Goal: Transaction & Acquisition: Purchase product/service

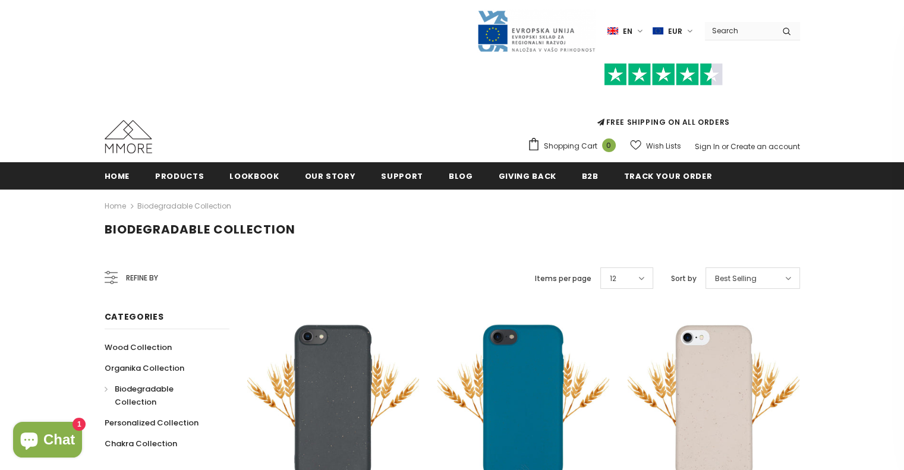
click at [624, 29] on label "en" at bounding box center [627, 31] width 39 height 18
click at [690, 28] on label "EUR" at bounding box center [674, 31] width 43 height 18
click at [653, 51] on img at bounding box center [650, 53] width 14 height 10
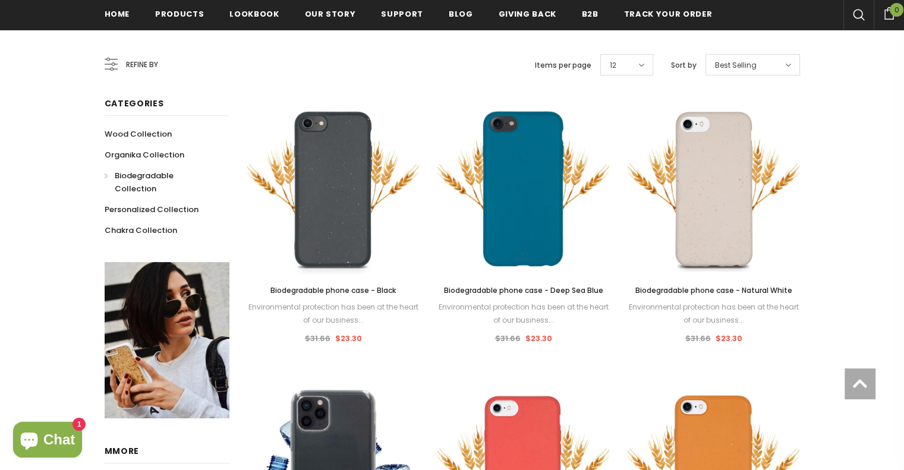
scroll to position [238, 0]
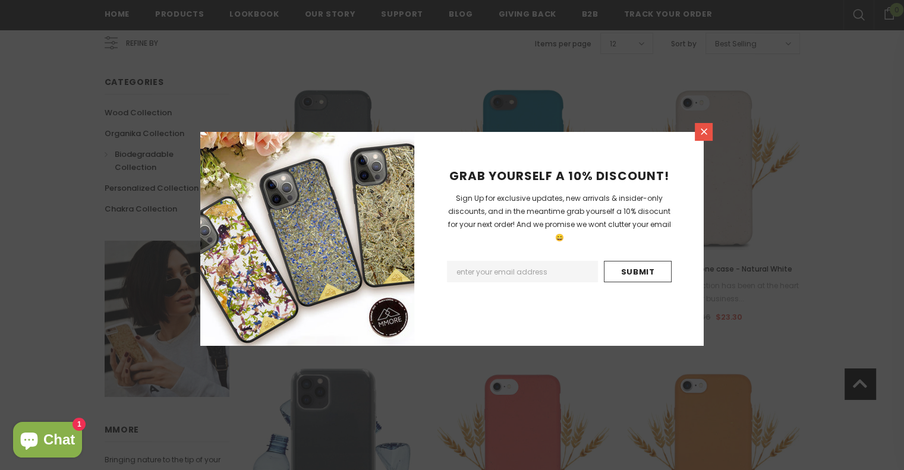
click at [705, 129] on icon at bounding box center [704, 132] width 10 height 10
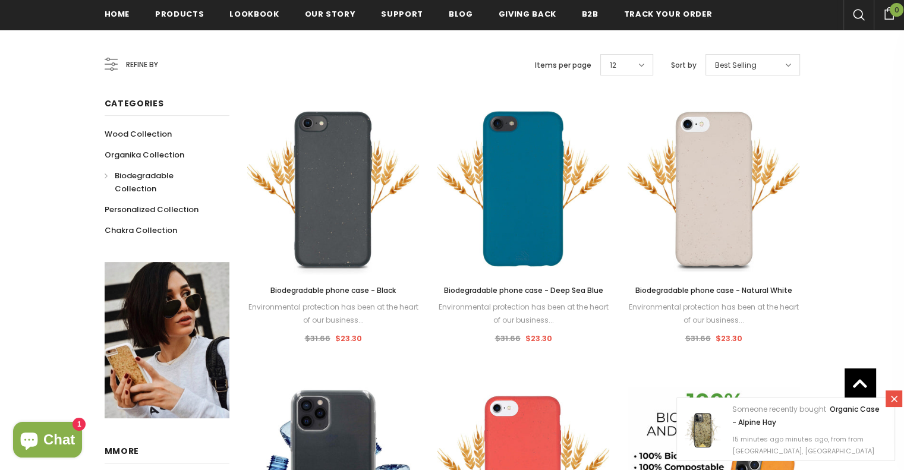
scroll to position [0, 0]
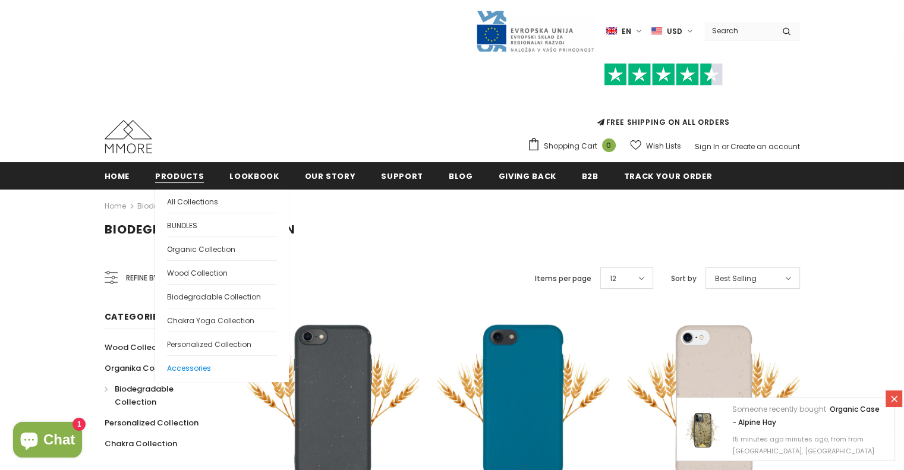
click at [199, 368] on span "Accessories" at bounding box center [189, 368] width 44 height 10
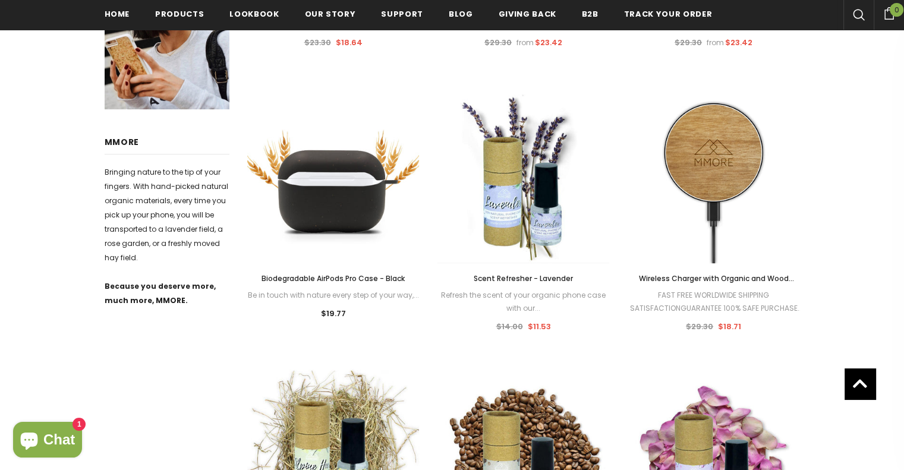
scroll to position [535, 0]
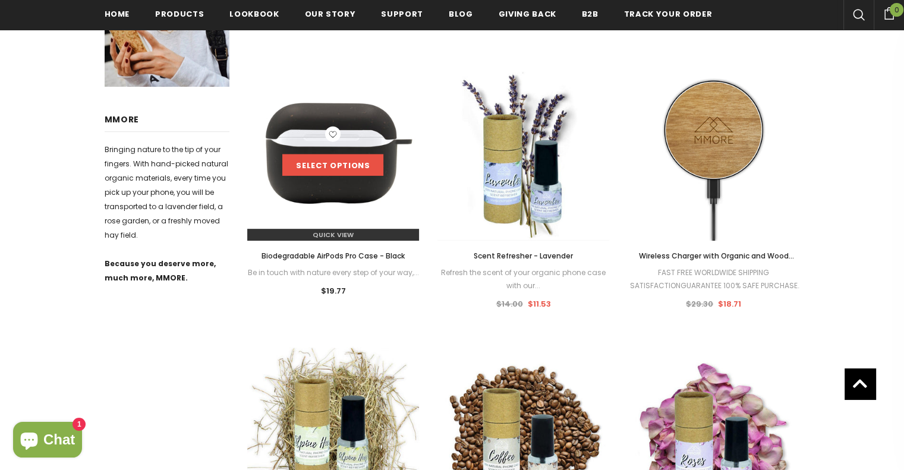
click at [326, 169] on link "Select options" at bounding box center [332, 165] width 101 height 21
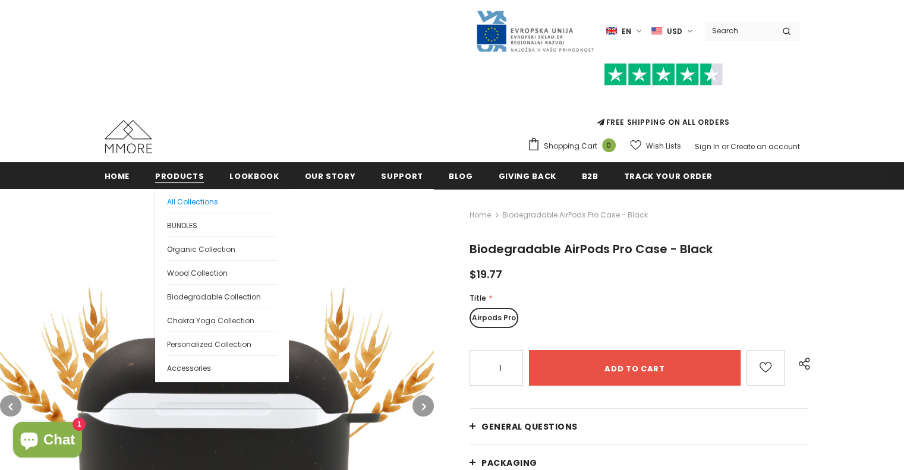
click at [204, 202] on span "All Collections" at bounding box center [192, 202] width 51 height 10
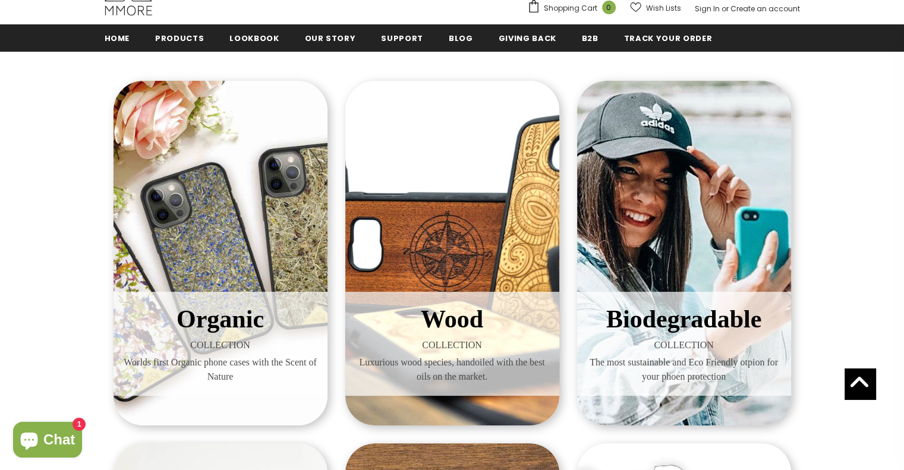
scroll to position [119, 0]
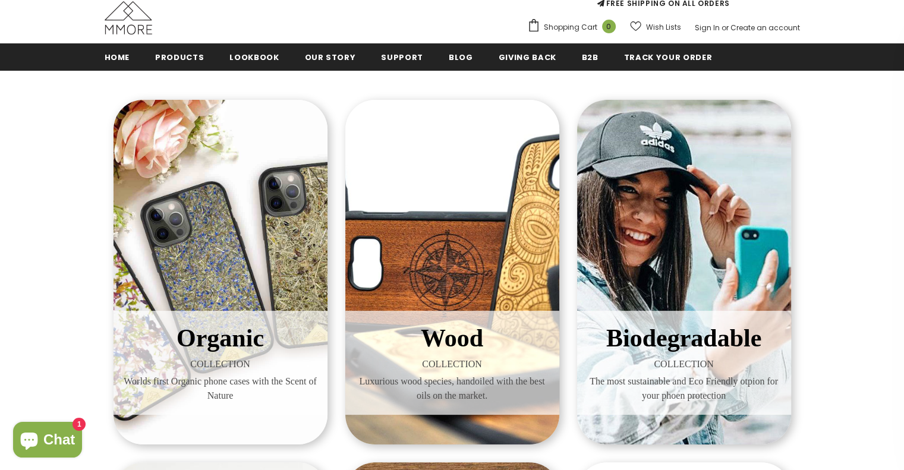
click at [644, 202] on div "Biodegradable COLLECTION The most sustainable and Eco Friendly otpion for your …" at bounding box center [684, 272] width 214 height 345
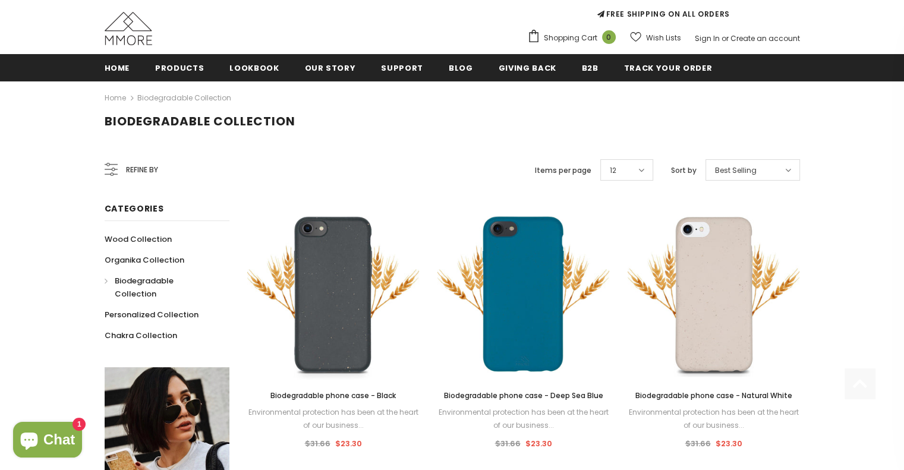
scroll to position [178, 0]
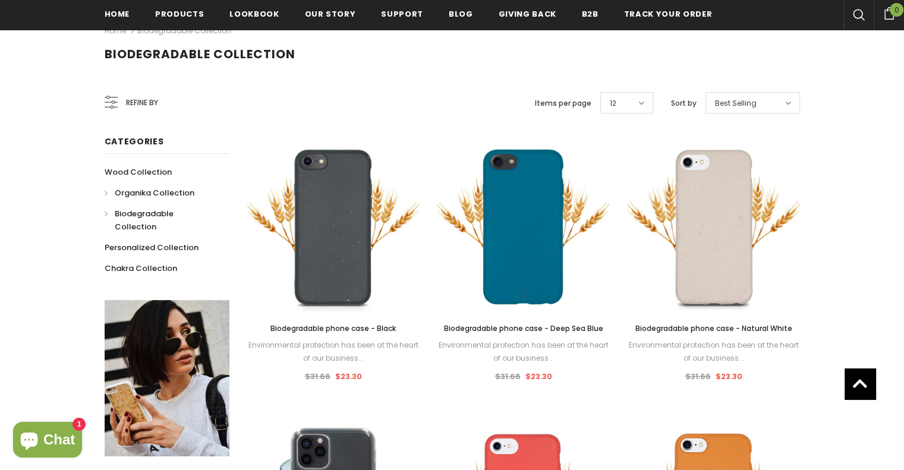
click at [169, 193] on span "Organika Collection" at bounding box center [155, 192] width 80 height 11
